Goal: Task Accomplishment & Management: Manage account settings

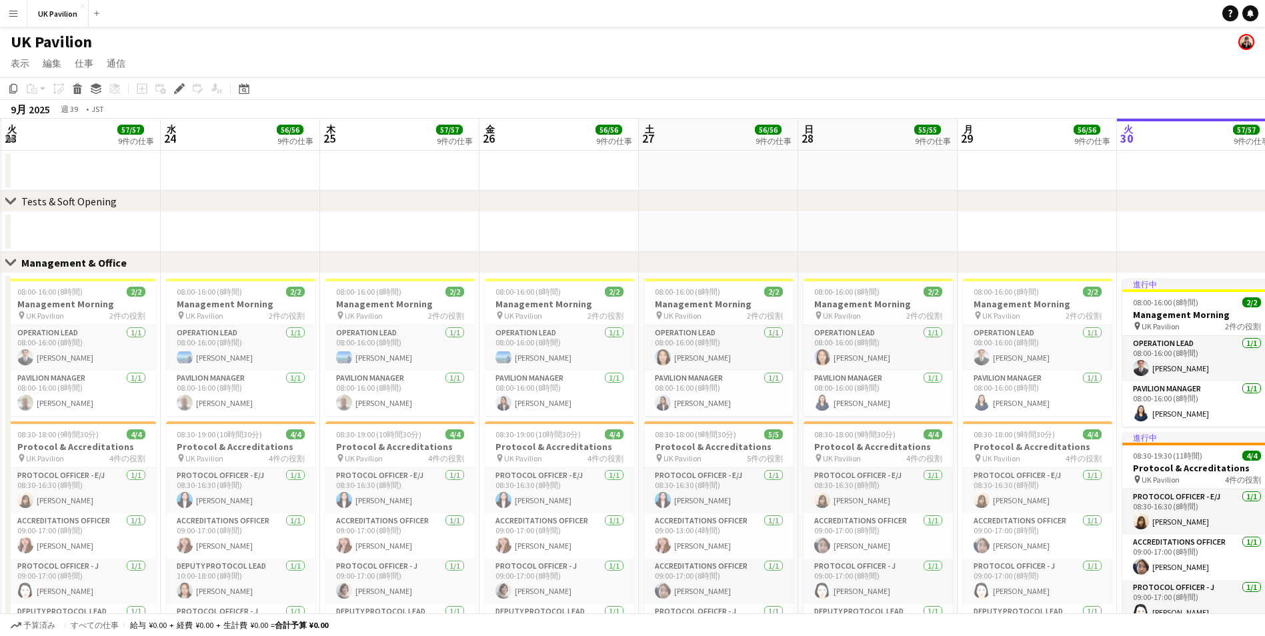
scroll to position [0, 344]
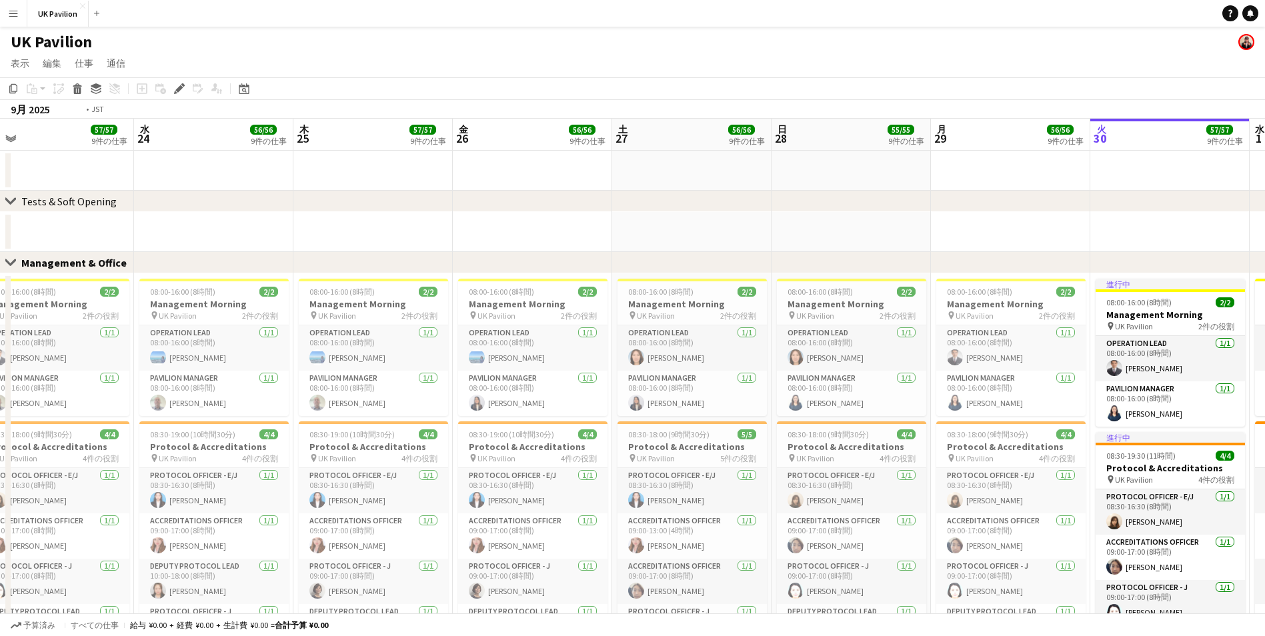
drag, startPoint x: 0, startPoint y: 0, endPoint x: 968, endPoint y: 135, distance: 977.2
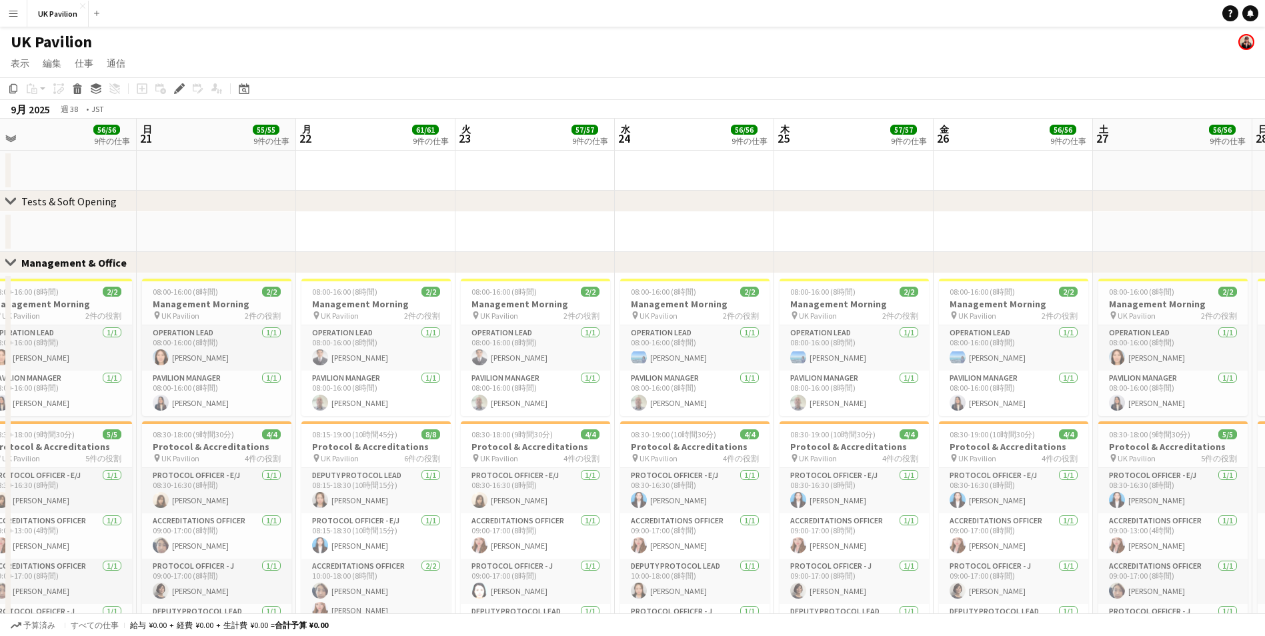
scroll to position [0, 317]
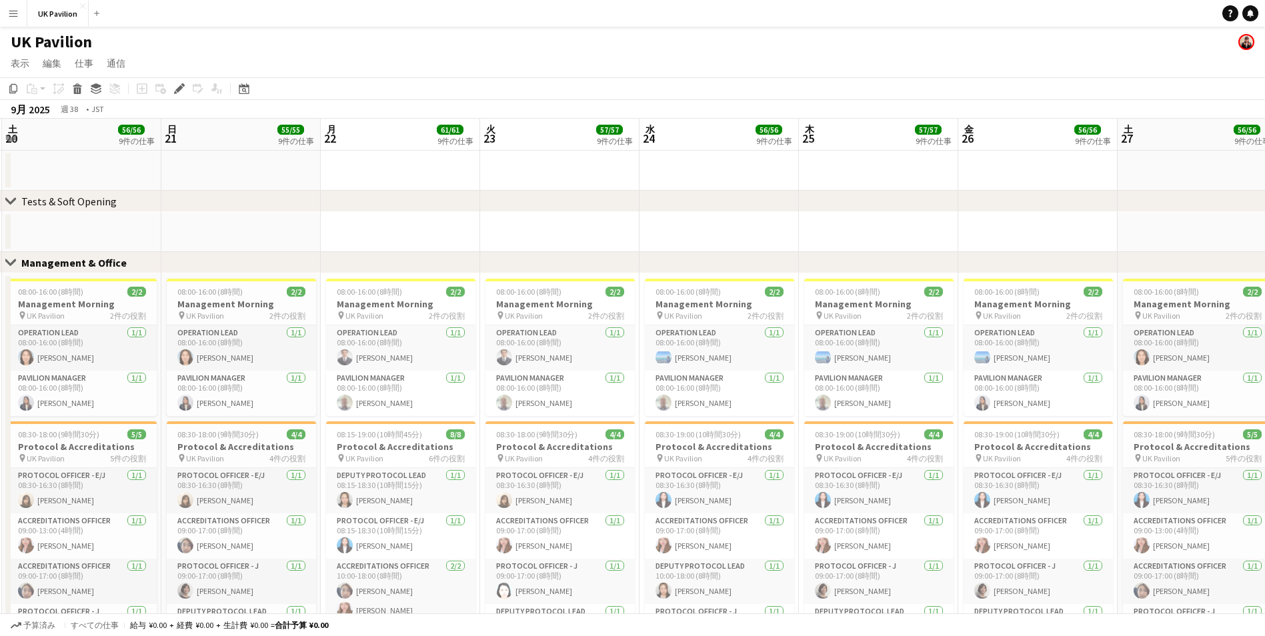
drag, startPoint x: 254, startPoint y: 144, endPoint x: 662, endPoint y: 147, distance: 407.5
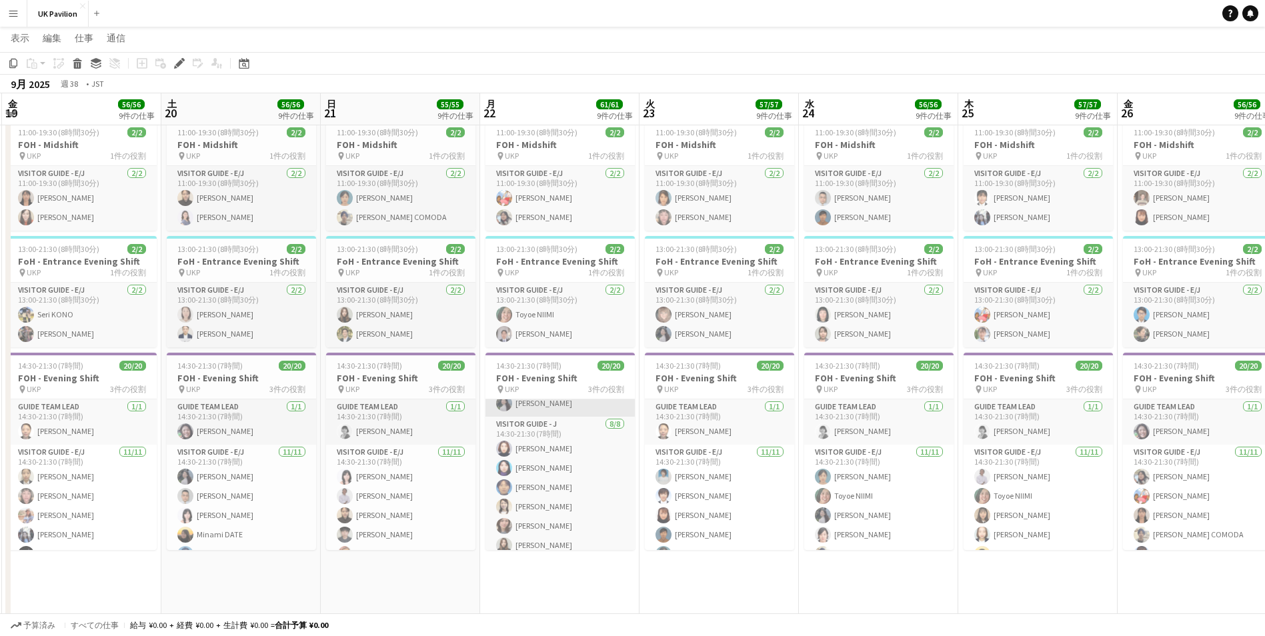
scroll to position [314, 0]
drag, startPoint x: 458, startPoint y: 134, endPoint x: 471, endPoint y: 121, distance: 17.9
click at [459, 133] on span "2/2" at bounding box center [455, 132] width 19 height 10
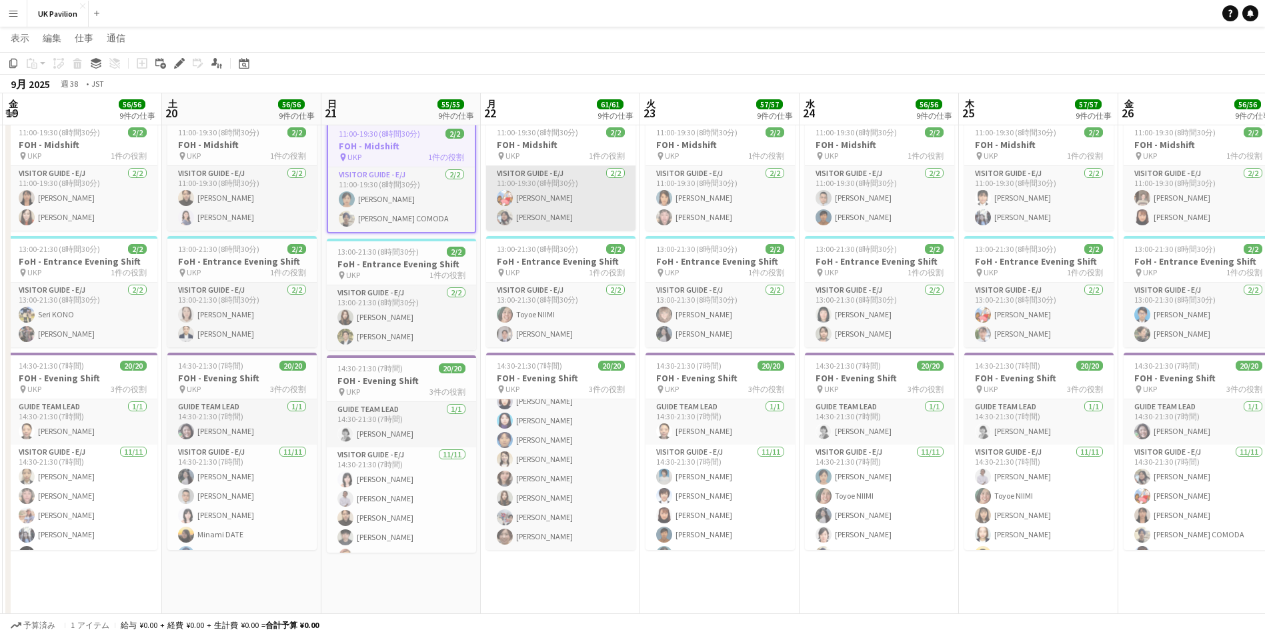
click at [625, 203] on app-card-role "Visitor Guide - E/J [DATE] 11:00-19:30 (8時間30分) [PERSON_NAME] [PERSON_NAME]" at bounding box center [560, 198] width 149 height 65
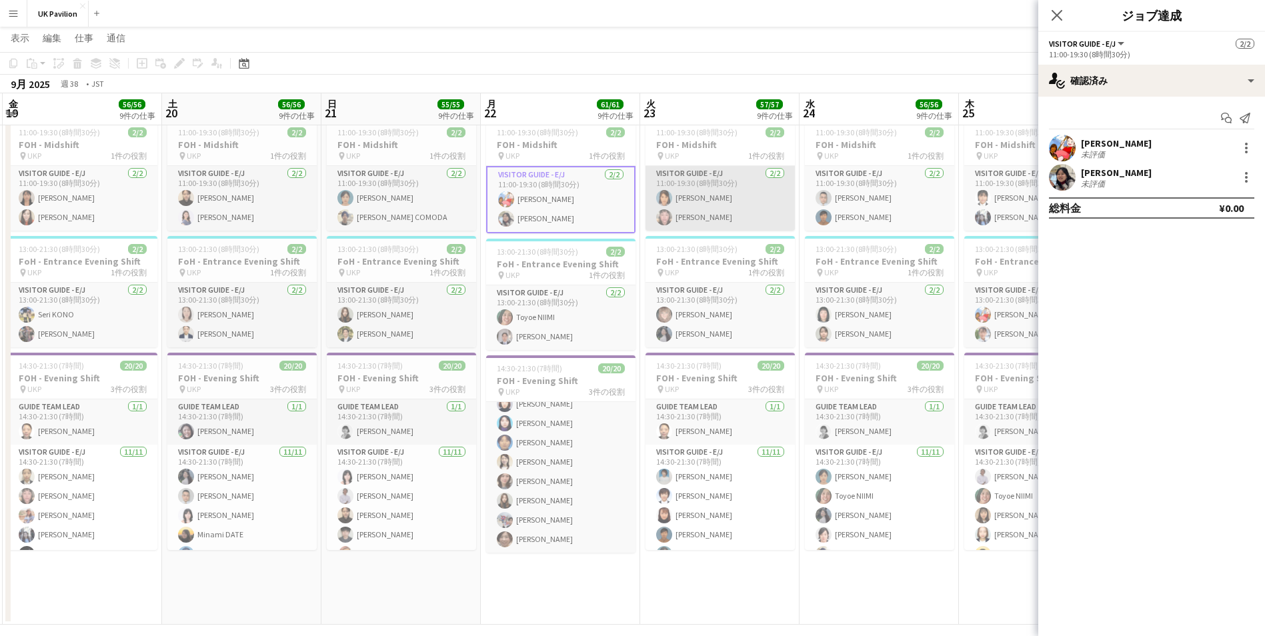
click at [646, 216] on app-card-role "Visitor Guide - E/J [DATE] 11:00-19:30 (8時間30分) [PERSON_NAME] FUKUCHI [PERSON_N…" at bounding box center [720, 198] width 149 height 65
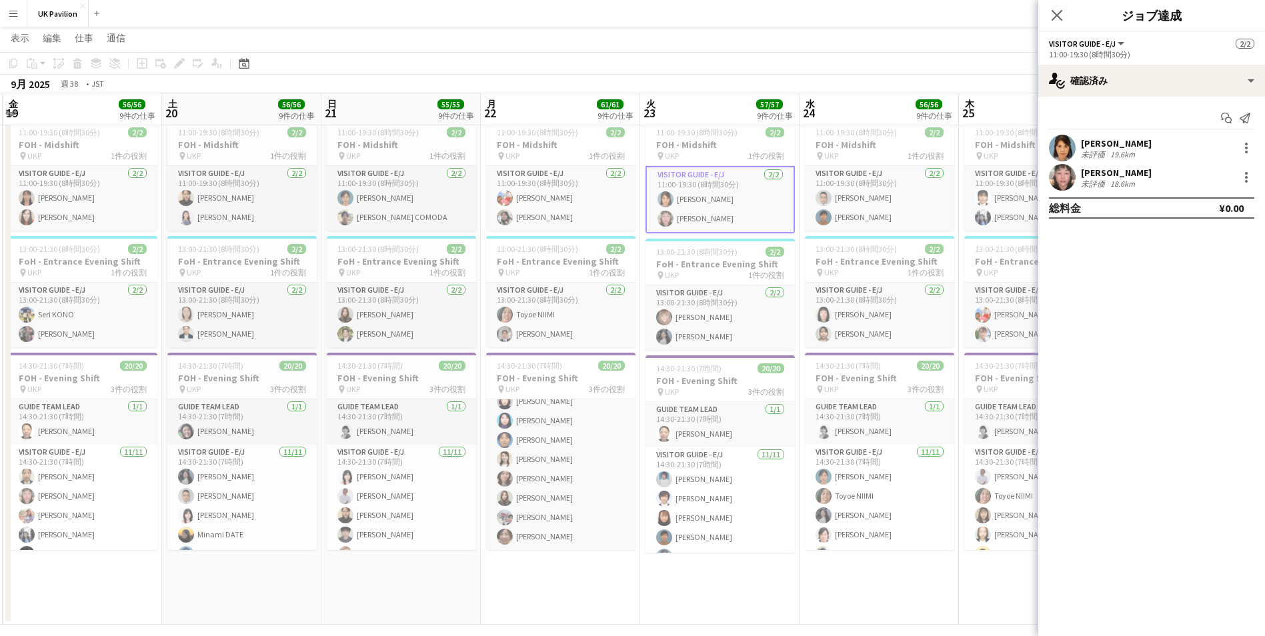
click at [642, 231] on app-date-cell "08:30-15:30 (7時間) 20/20 FOH - Morning Shift pin UKP 3件の役割 Guide Team Lead [DATE…" at bounding box center [719, 210] width 159 height 831
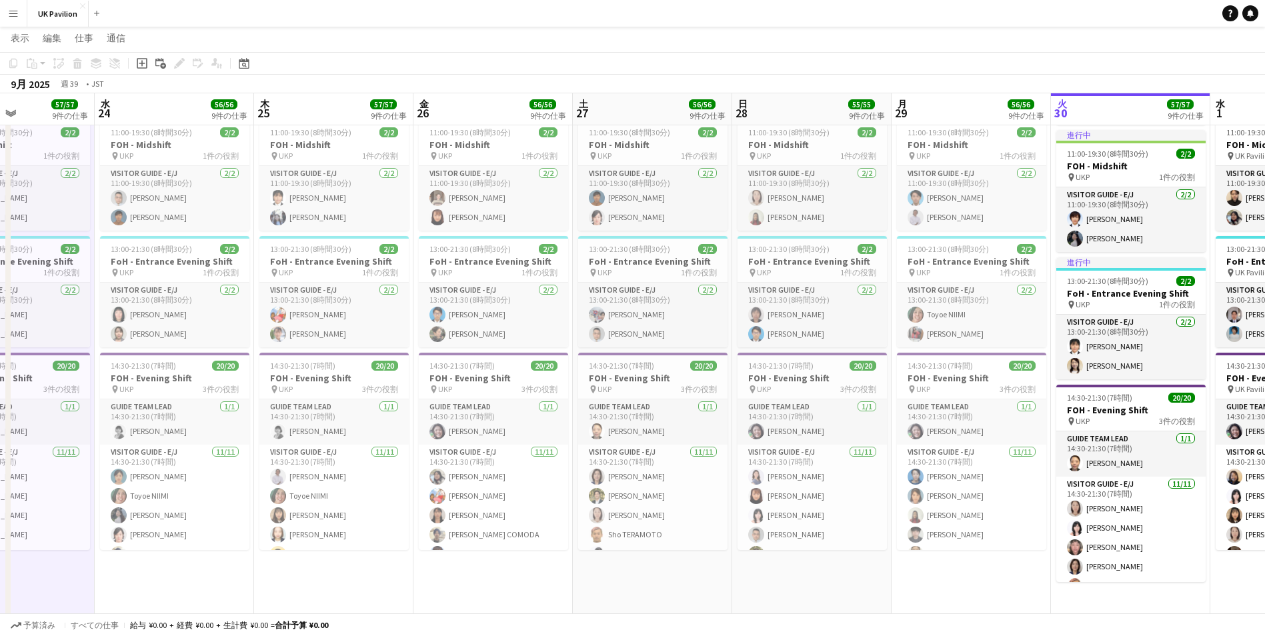
drag, startPoint x: 882, startPoint y: 103, endPoint x: 17, endPoint y: 108, distance: 864.4
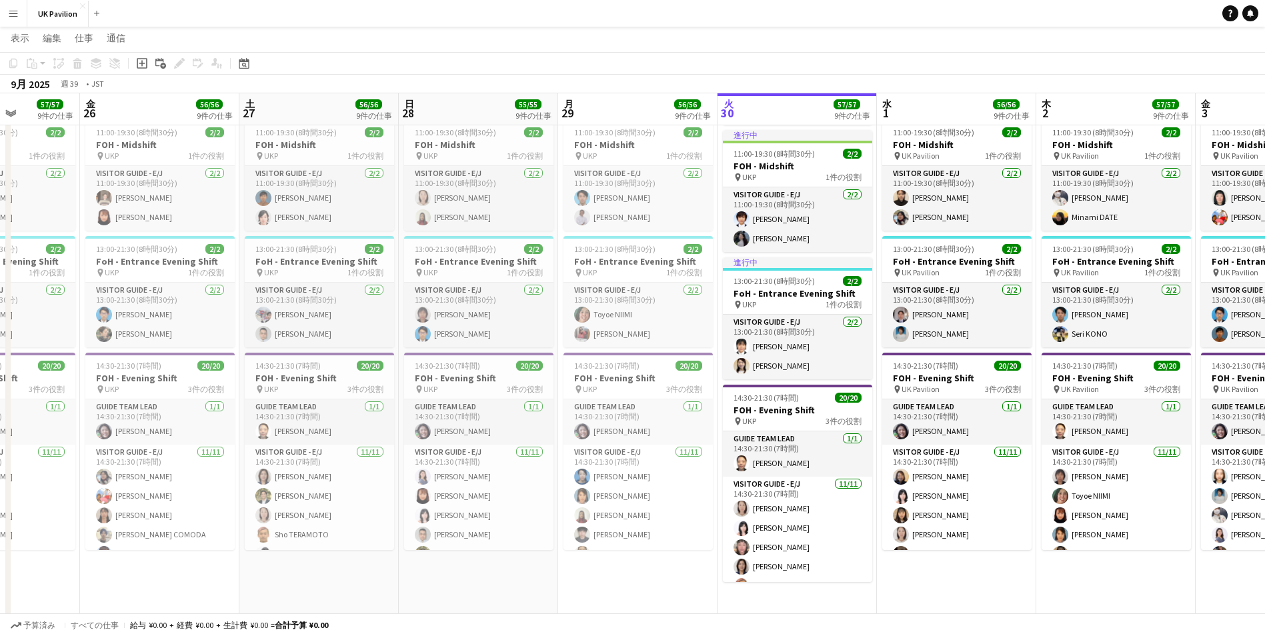
scroll to position [0, 425]
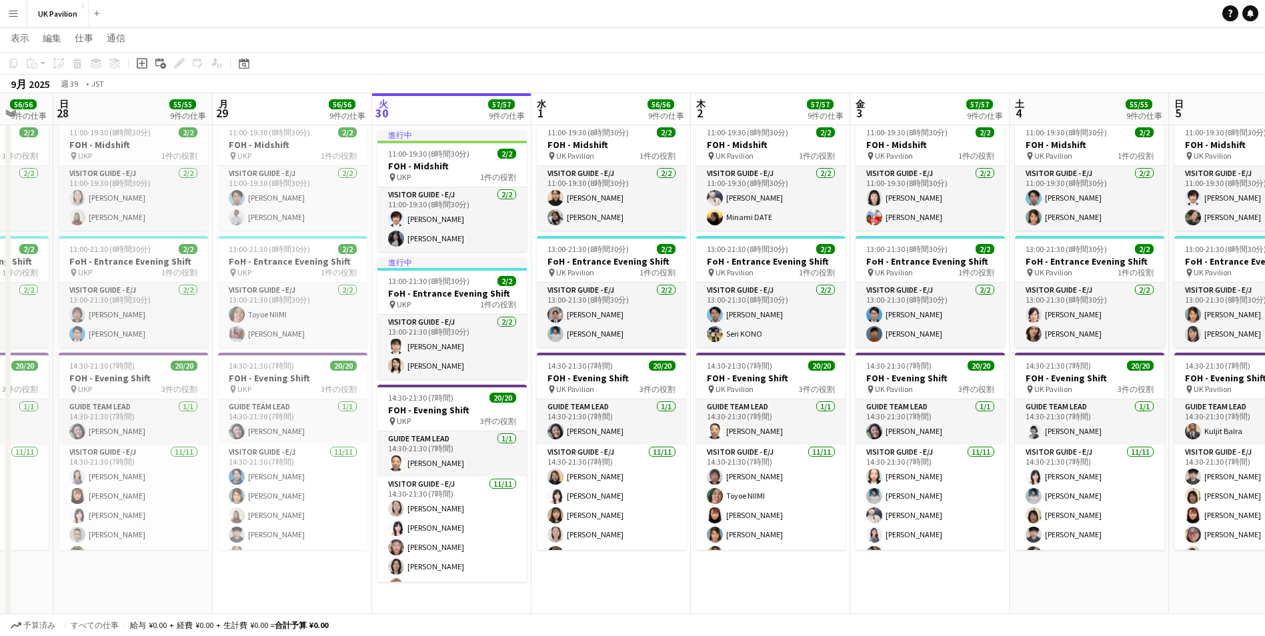
drag, startPoint x: 813, startPoint y: 102, endPoint x: 293, endPoint y: 115, distance: 519.7
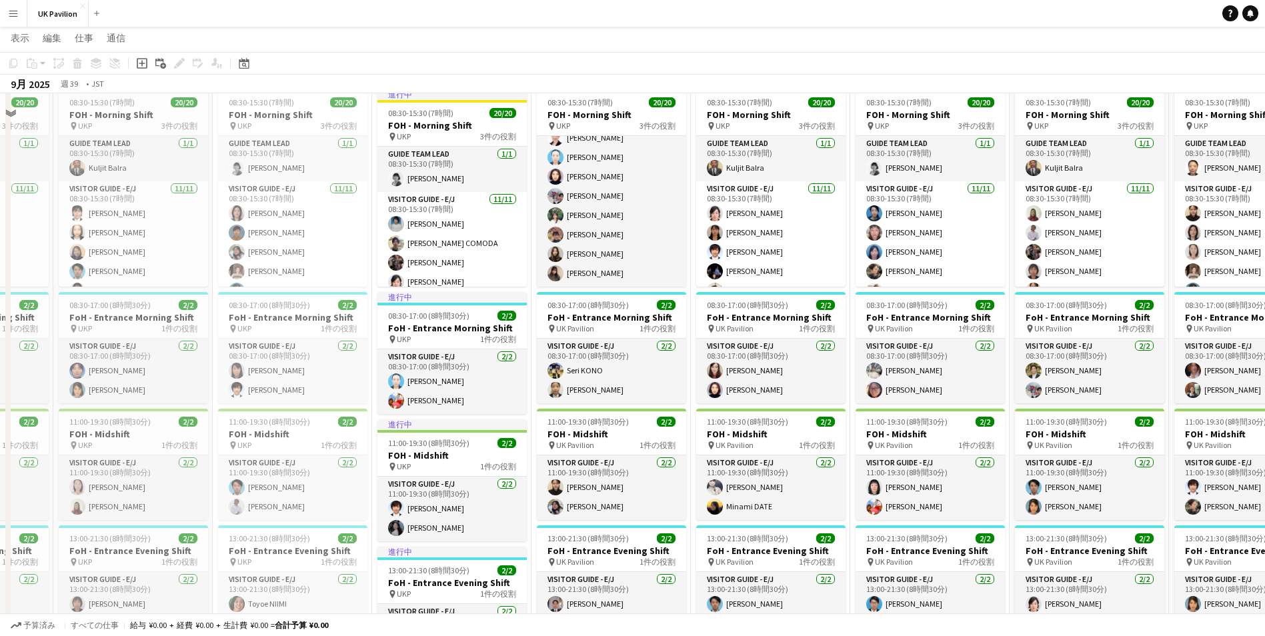
scroll to position [934, 0]
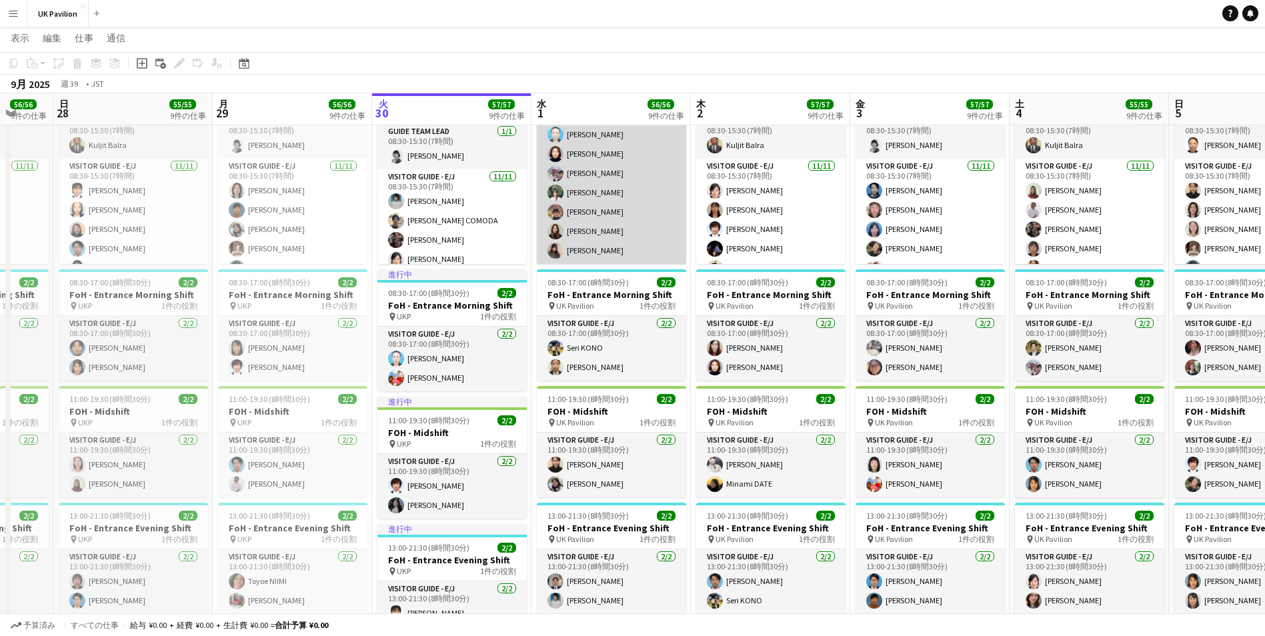
click at [601, 253] on app-card-role "Visitor Guide - J [DATE] 08:30-15:30 (7時間) [PERSON_NAME] [PERSON_NAME] [PERSON_…" at bounding box center [611, 173] width 149 height 181
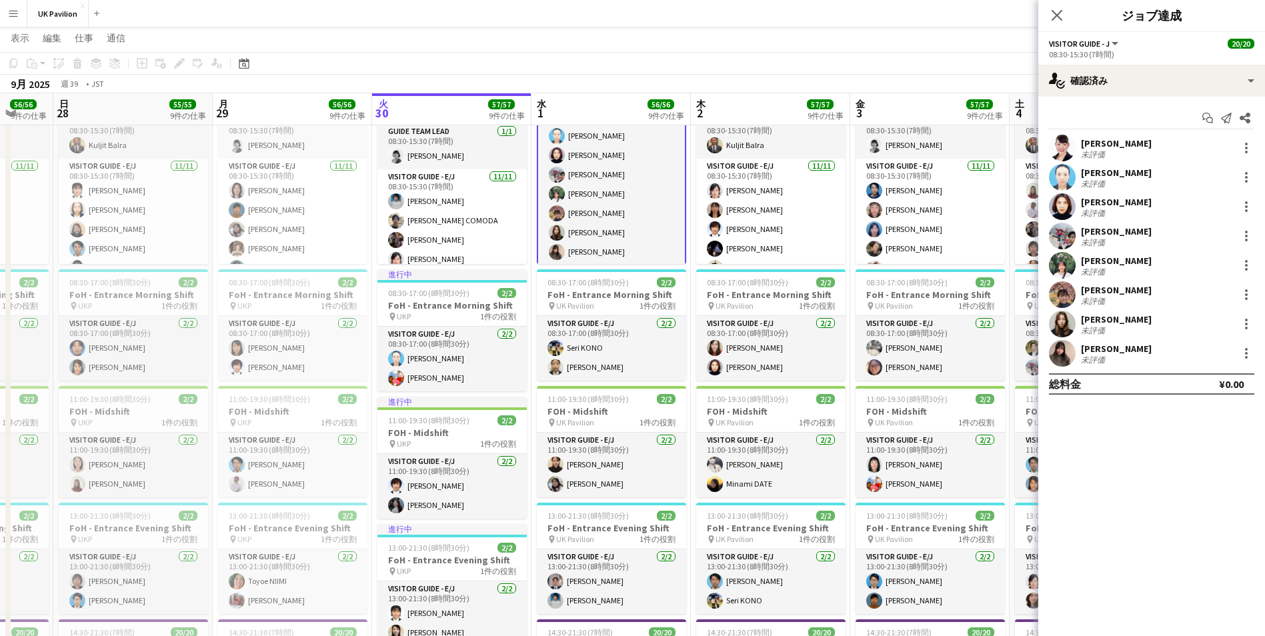
scroll to position [315, 0]
click at [1062, 352] on app-user-avatar at bounding box center [1062, 353] width 27 height 27
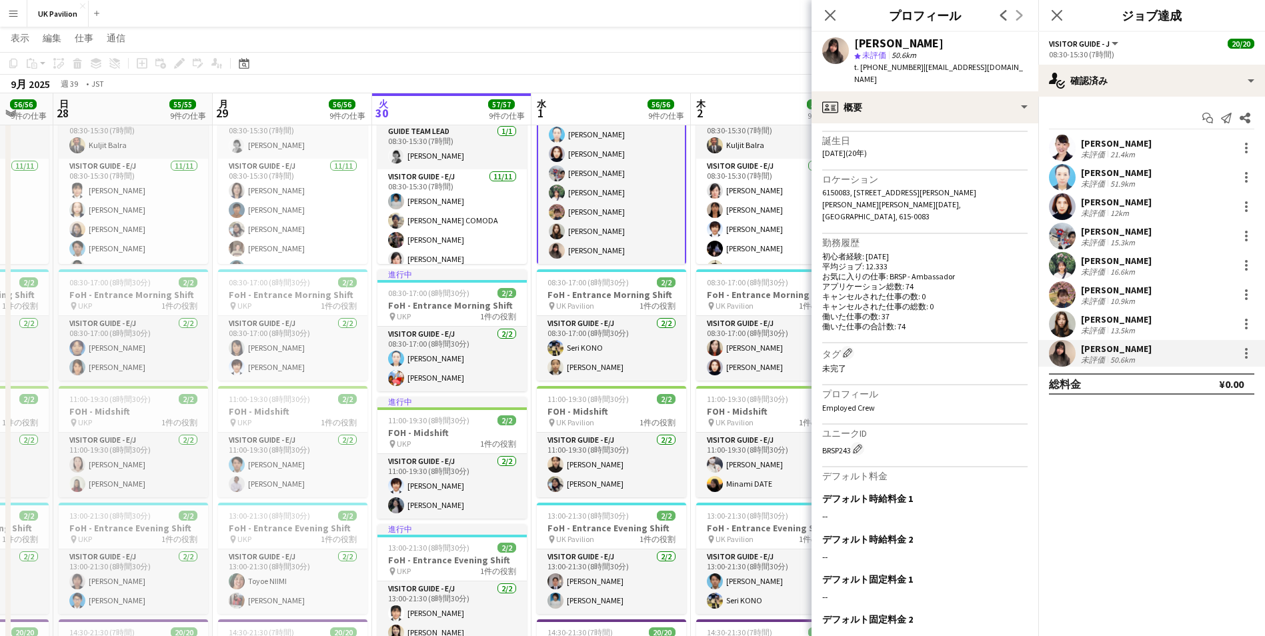
scroll to position [283, 0]
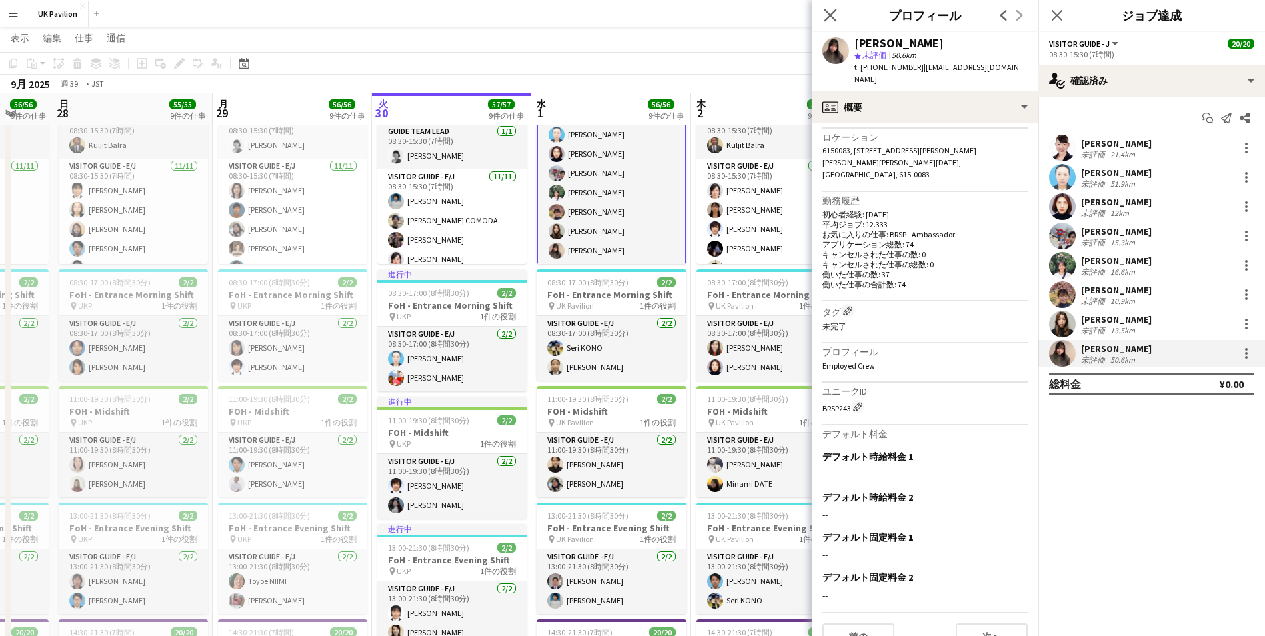
click at [837, 17] on app-icon "ポップインを閉じる" at bounding box center [830, 15] width 19 height 19
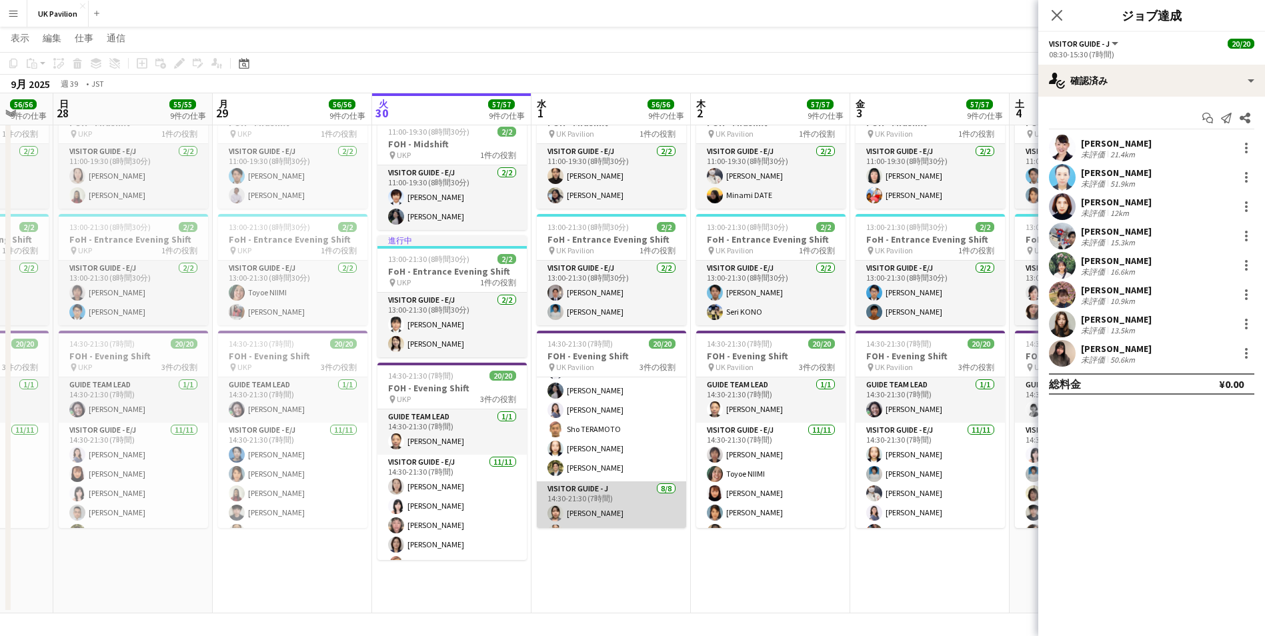
scroll to position [181, 0]
